Goal: Task Accomplishment & Management: Use online tool/utility

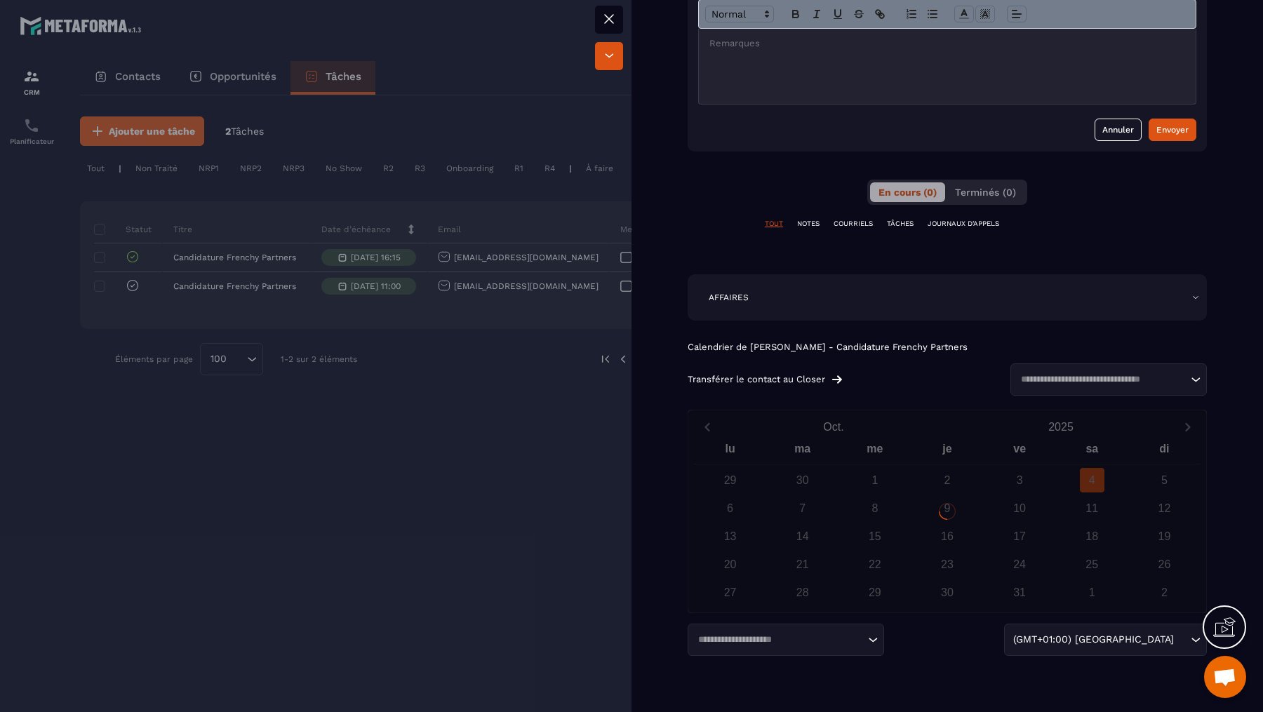
scroll to position [0, 229]
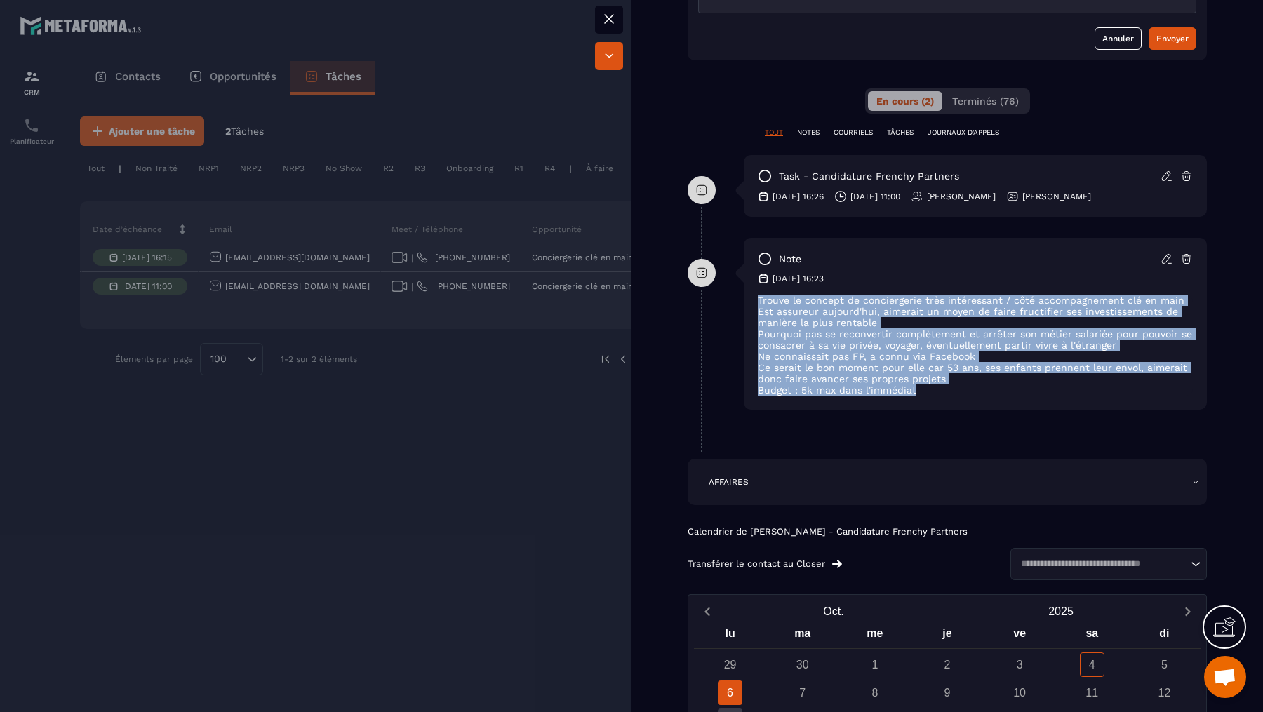
drag, startPoint x: 938, startPoint y: 391, endPoint x: 758, endPoint y: 300, distance: 202.1
click at [758, 300] on div "Trouve le concept de conciergerie très intéressant / côté accompagnement clé en…" at bounding box center [975, 345] width 435 height 101
copy div "Trouve le concept de conciergerie très intéressant / côté accompagnement clé en…"
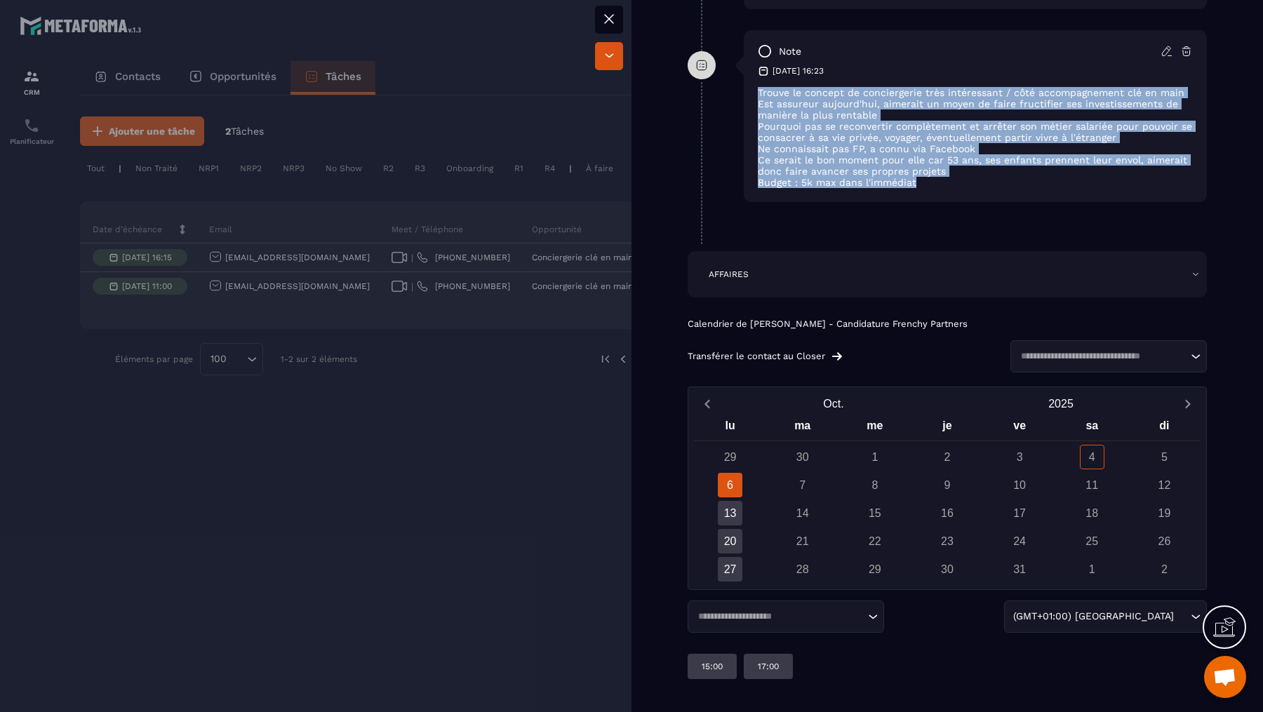
scroll to position [960, 0]
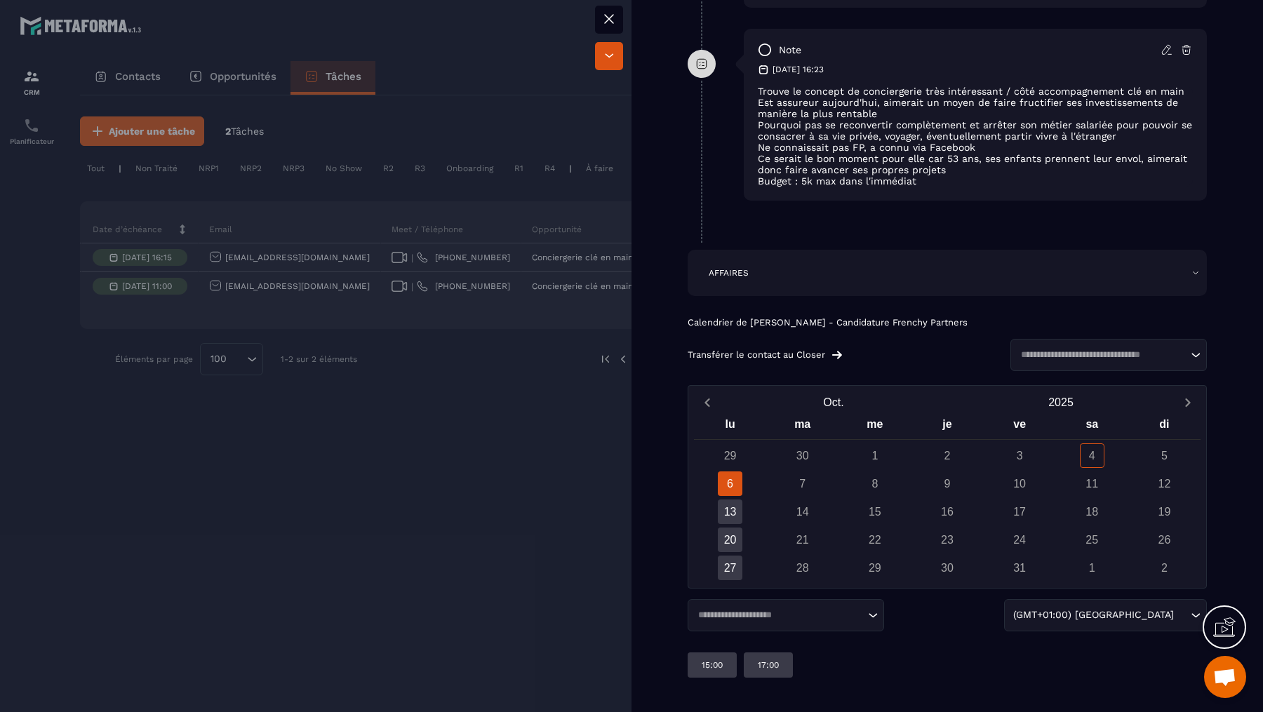
click at [533, 273] on div at bounding box center [631, 356] width 1263 height 712
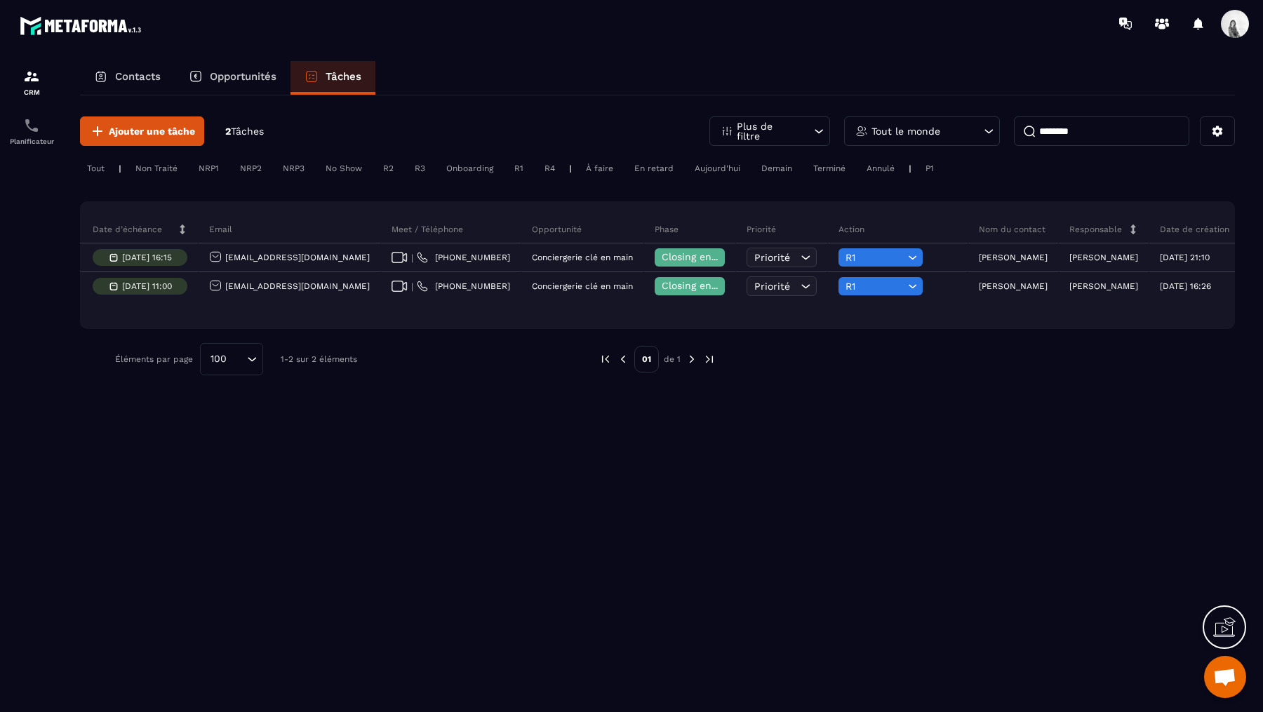
click at [1082, 137] on input "********" at bounding box center [1101, 130] width 175 height 29
click at [951, 121] on div "Tout le monde" at bounding box center [922, 130] width 156 height 29
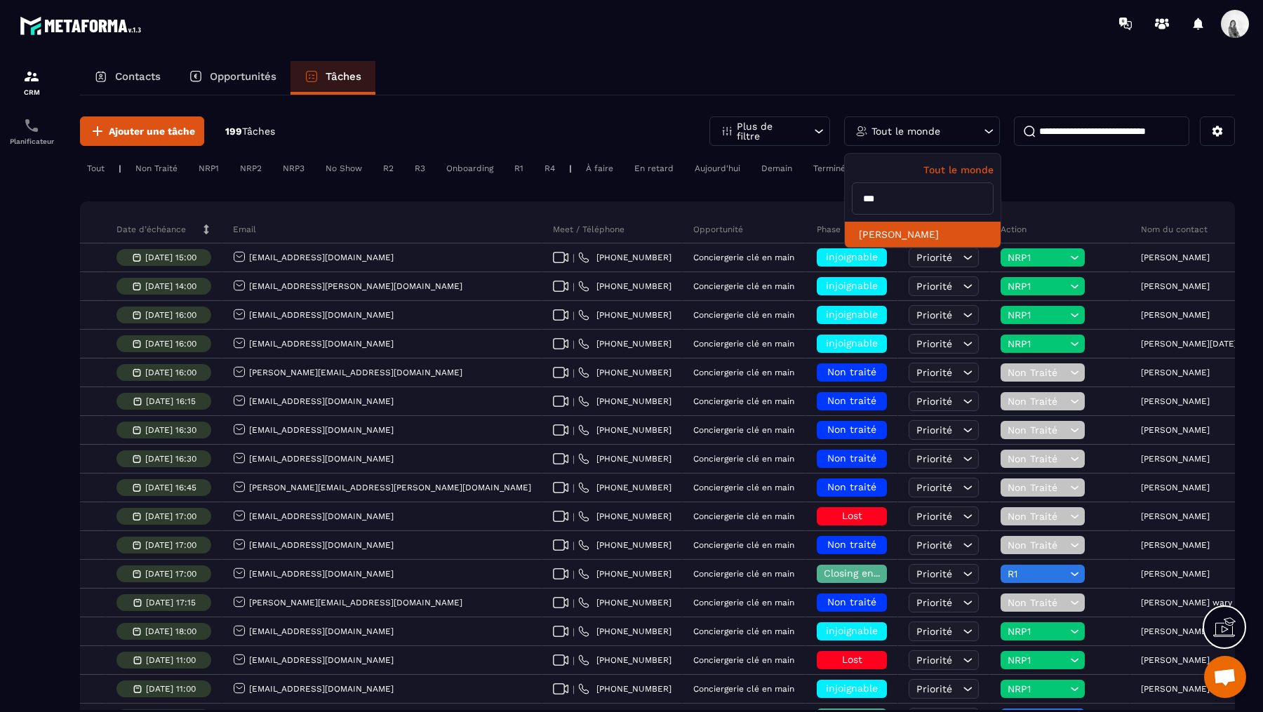
click at [930, 230] on li "[PERSON_NAME]" at bounding box center [923, 235] width 156 height 26
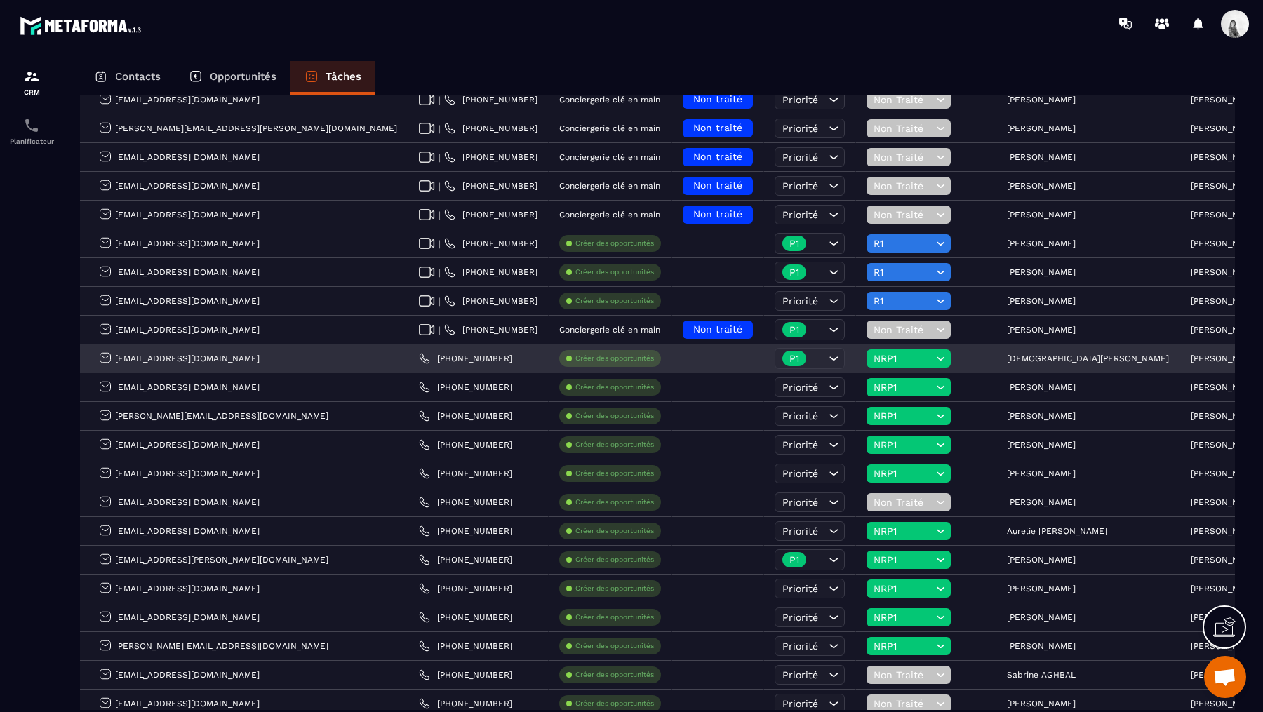
scroll to position [258, 0]
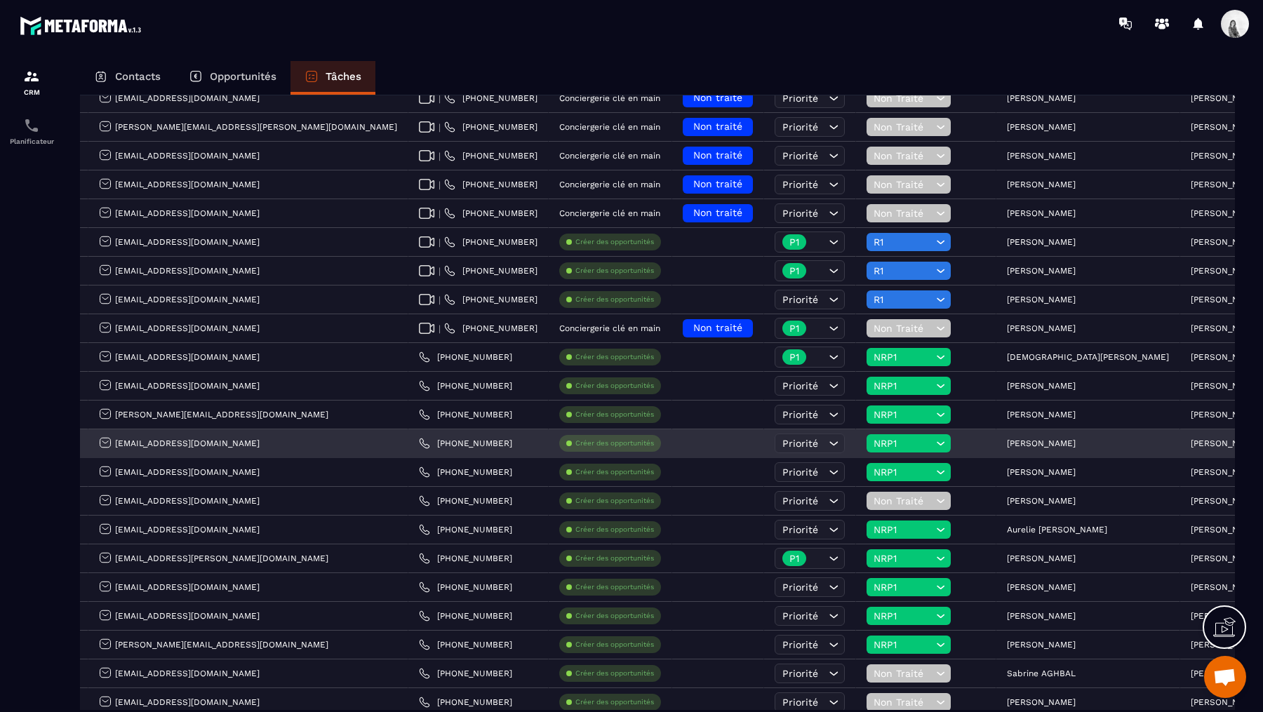
click at [1007, 438] on p "[PERSON_NAME]" at bounding box center [1041, 443] width 69 height 10
